Goal: Find specific page/section: Find specific page/section

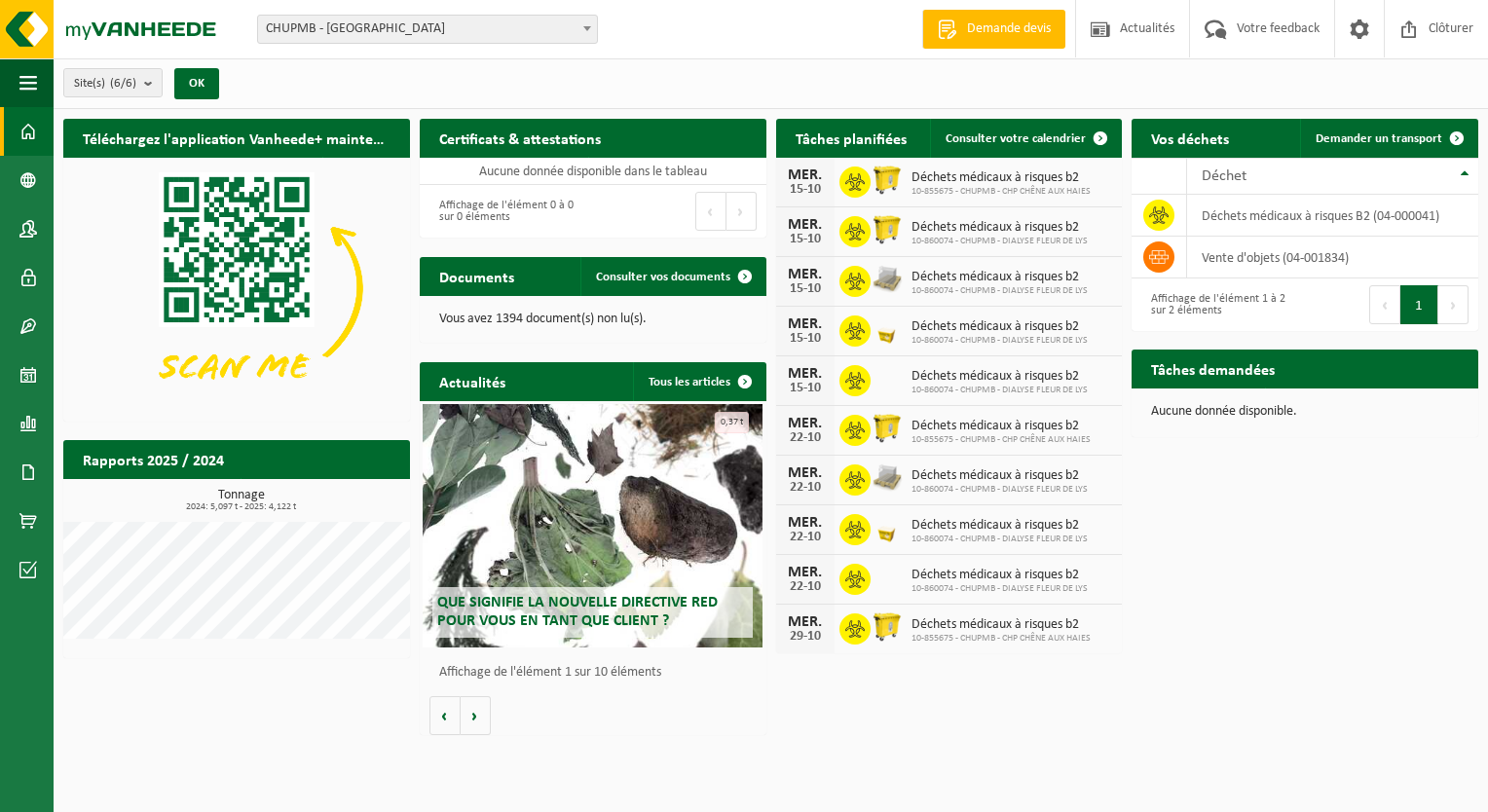
click at [444, 46] on div "Site: CHUPMB - MONS CHUPMB - BONNE MAISON DE BOUZANTON - MONS CHUPMB - CENTRE D…" at bounding box center [744, 30] width 1488 height 59
click at [440, 36] on span "CHUPMB - [GEOGRAPHIC_DATA]" at bounding box center [427, 30] width 339 height 28
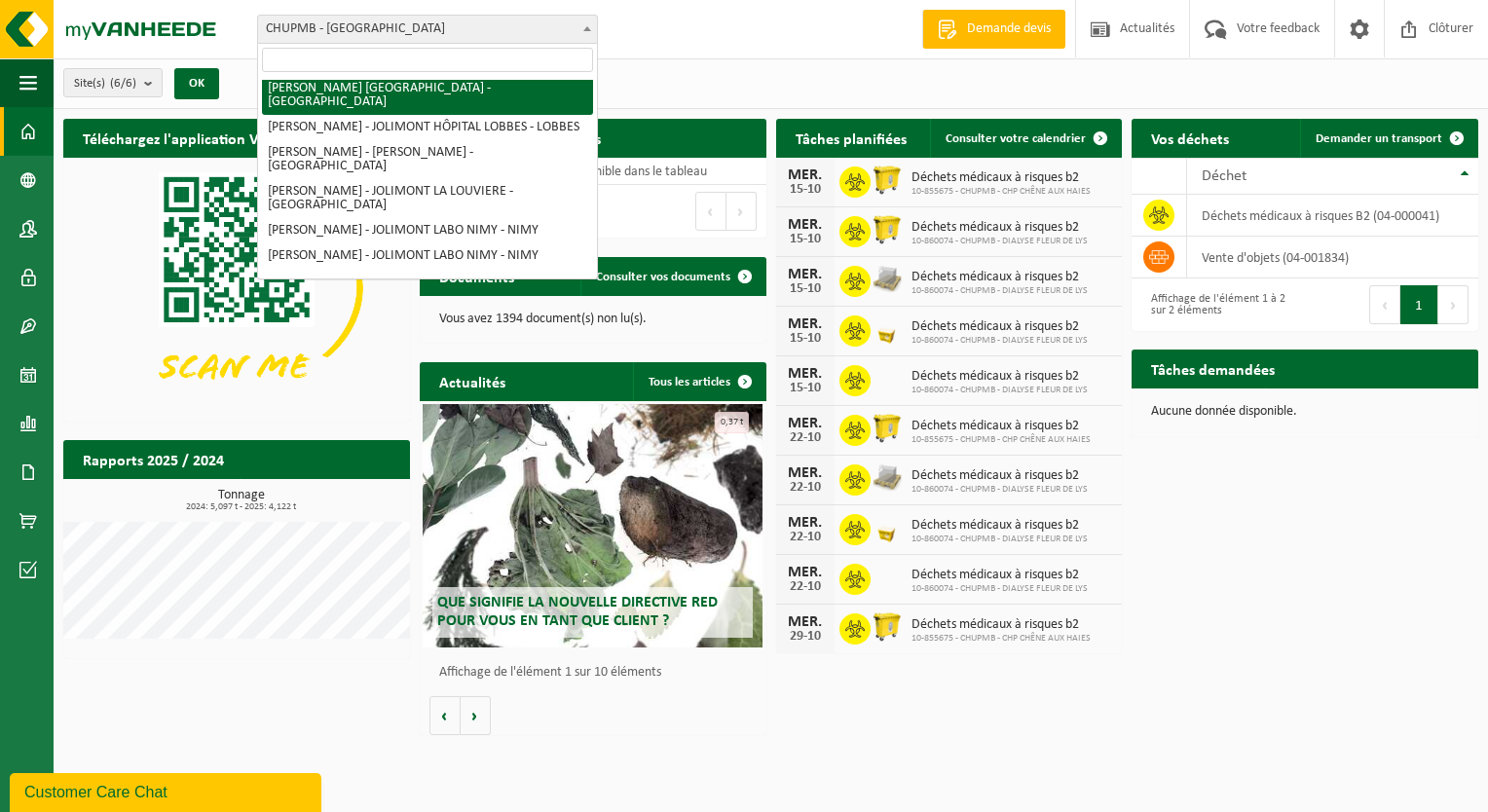
scroll to position [195, 0]
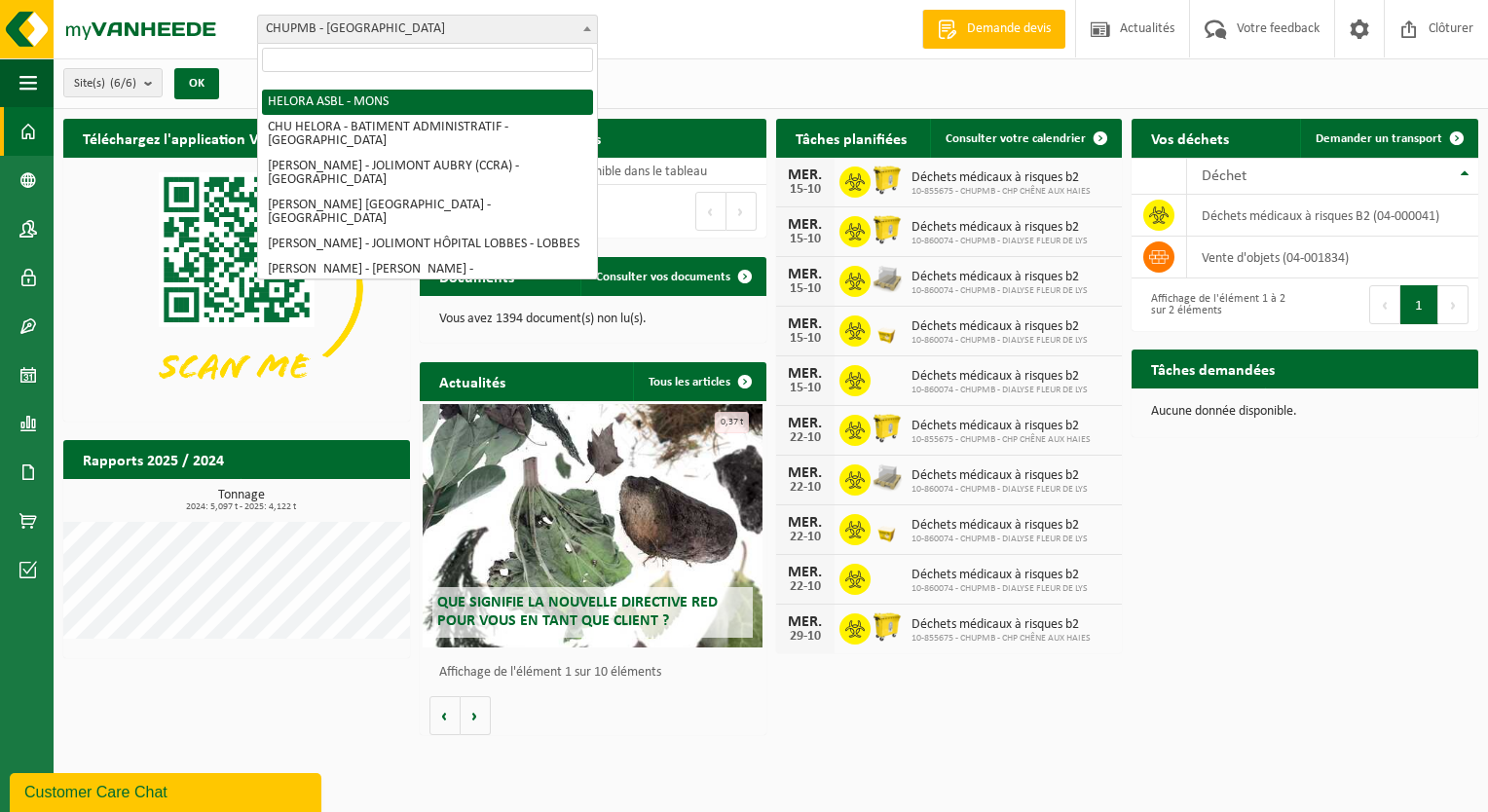
select select "128877"
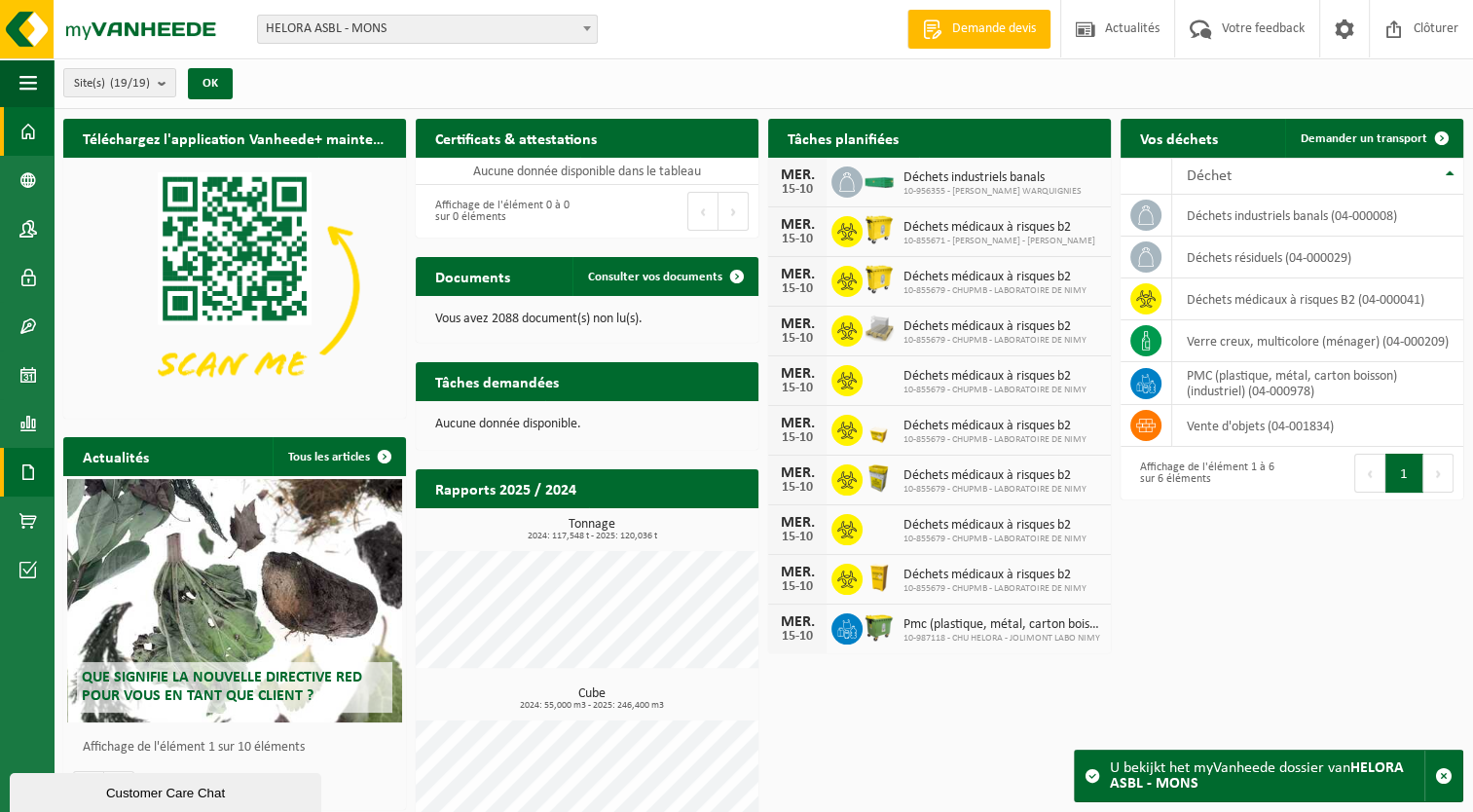
click at [33, 463] on span at bounding box center [29, 472] width 18 height 48
click at [130, 508] on span "Documents" at bounding box center [144, 513] width 64 height 37
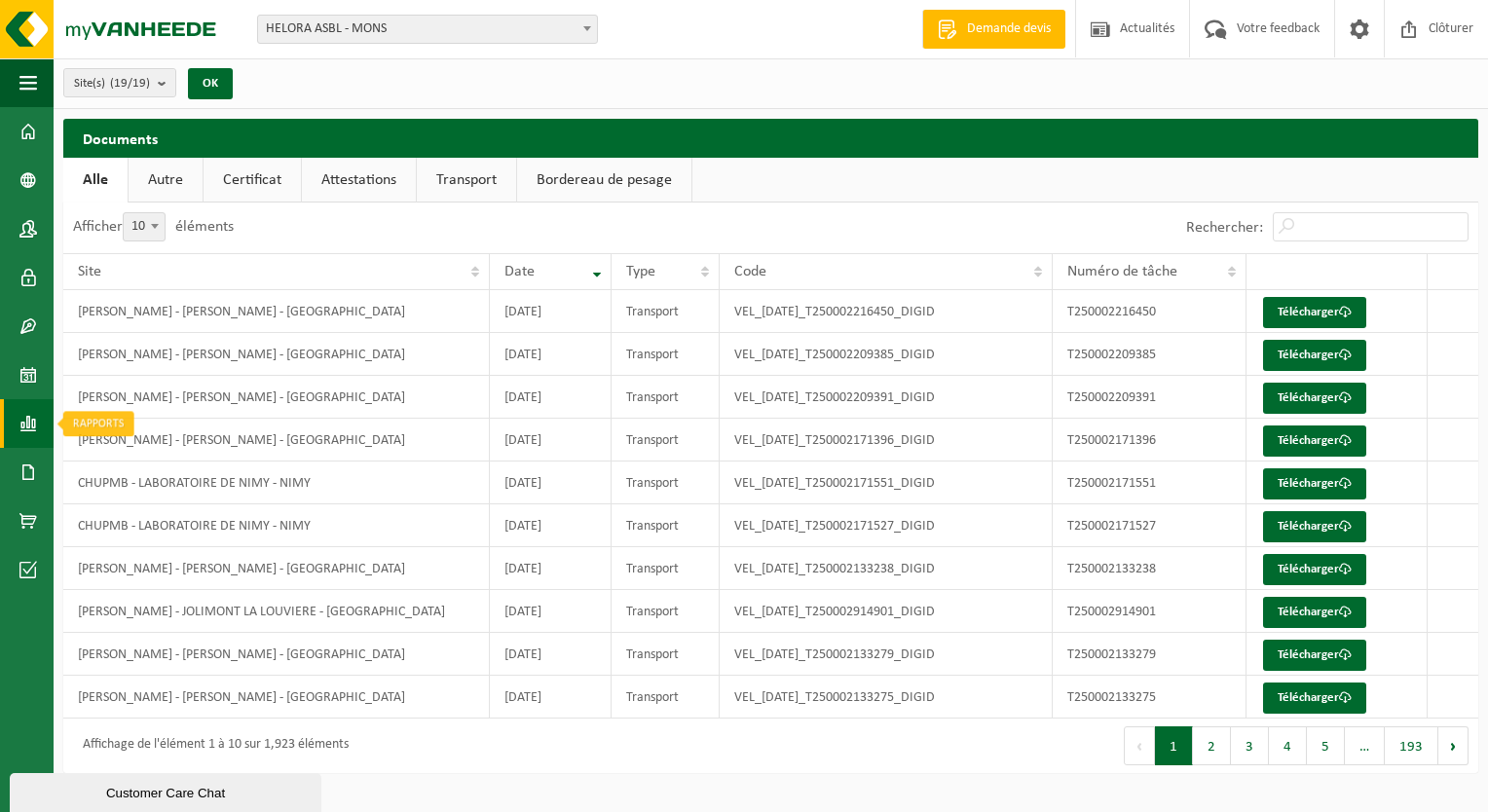
click at [12, 418] on link "Rapports" at bounding box center [27, 423] width 53 height 48
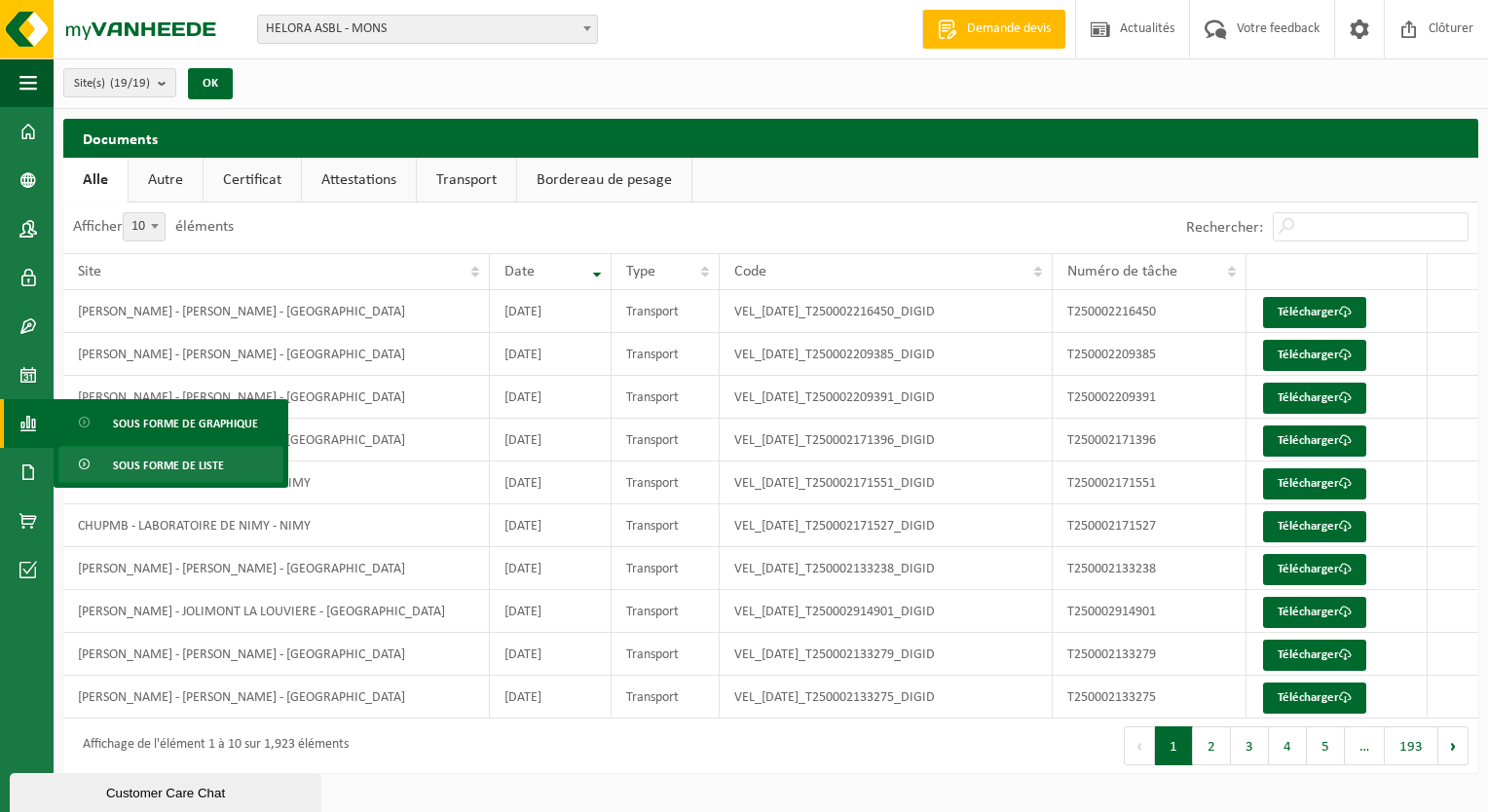
click at [123, 466] on span "Sous forme de liste" at bounding box center [168, 465] width 111 height 37
